Goal: Task Accomplishment & Management: Use online tool/utility

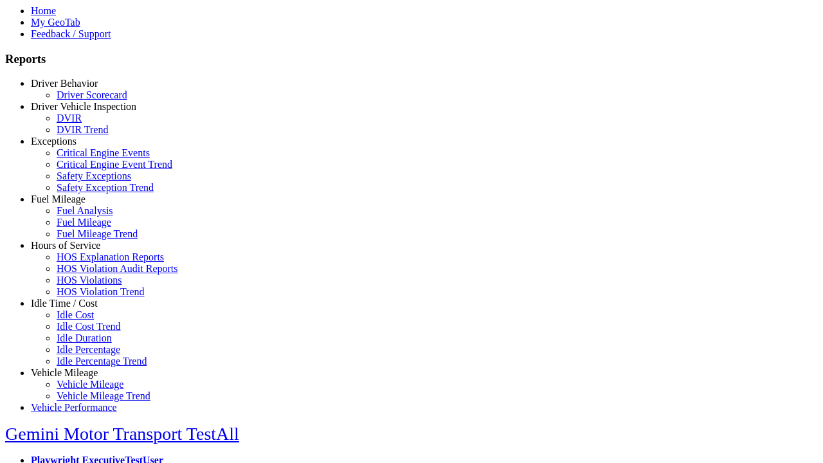
click at [74, 367] on link "Vehicle Mileage" at bounding box center [64, 372] width 67 height 11
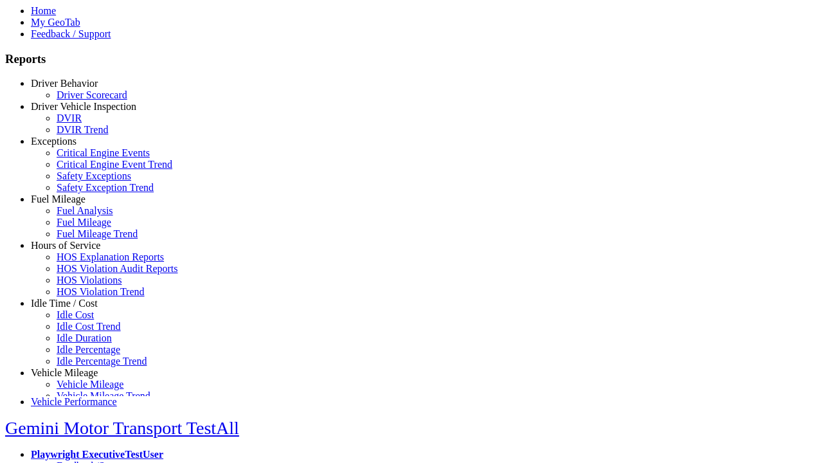
click at [84, 379] on link "Vehicle Mileage" at bounding box center [90, 384] width 67 height 11
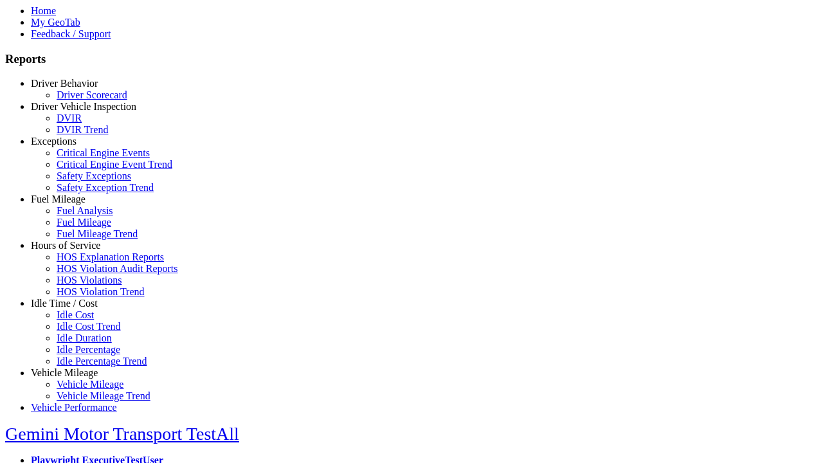
select select "**********"
select select
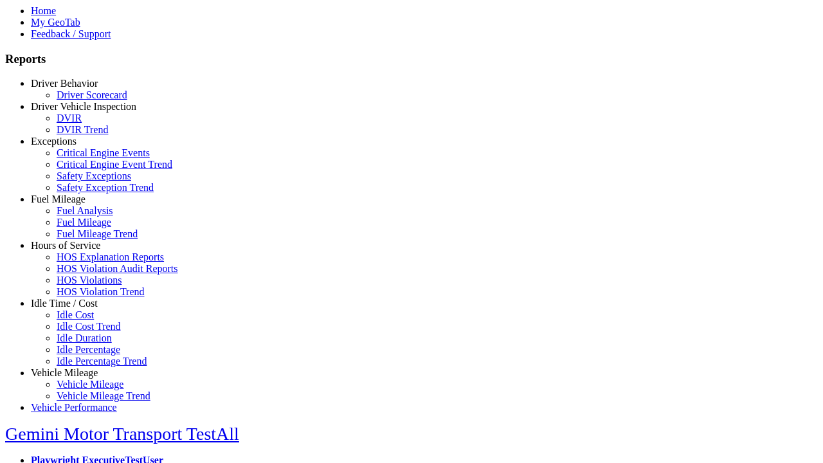
select select
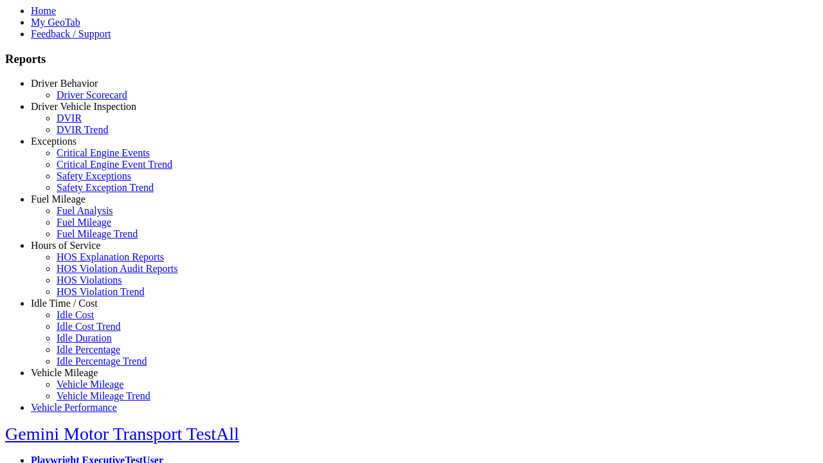
select select
